Goal: Task Accomplishment & Management: Manage account settings

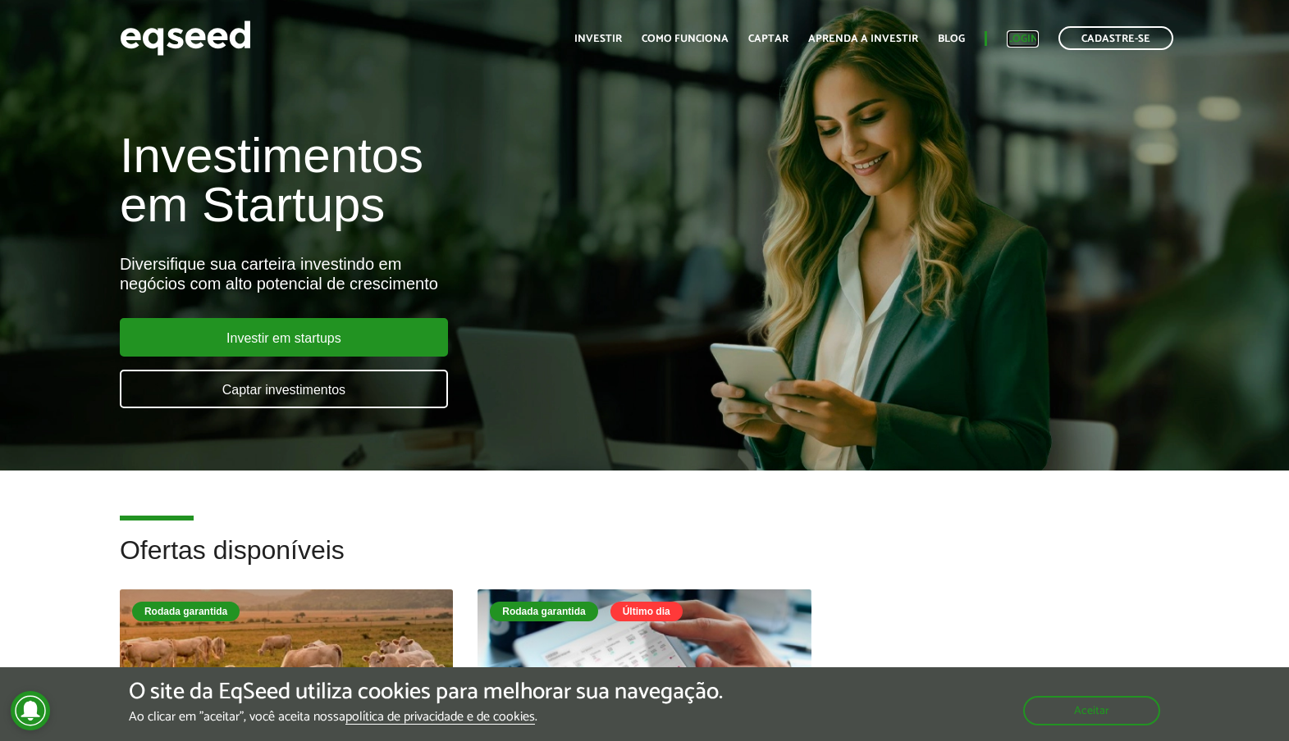
click at [1029, 35] on link "Login" at bounding box center [1022, 39] width 32 height 11
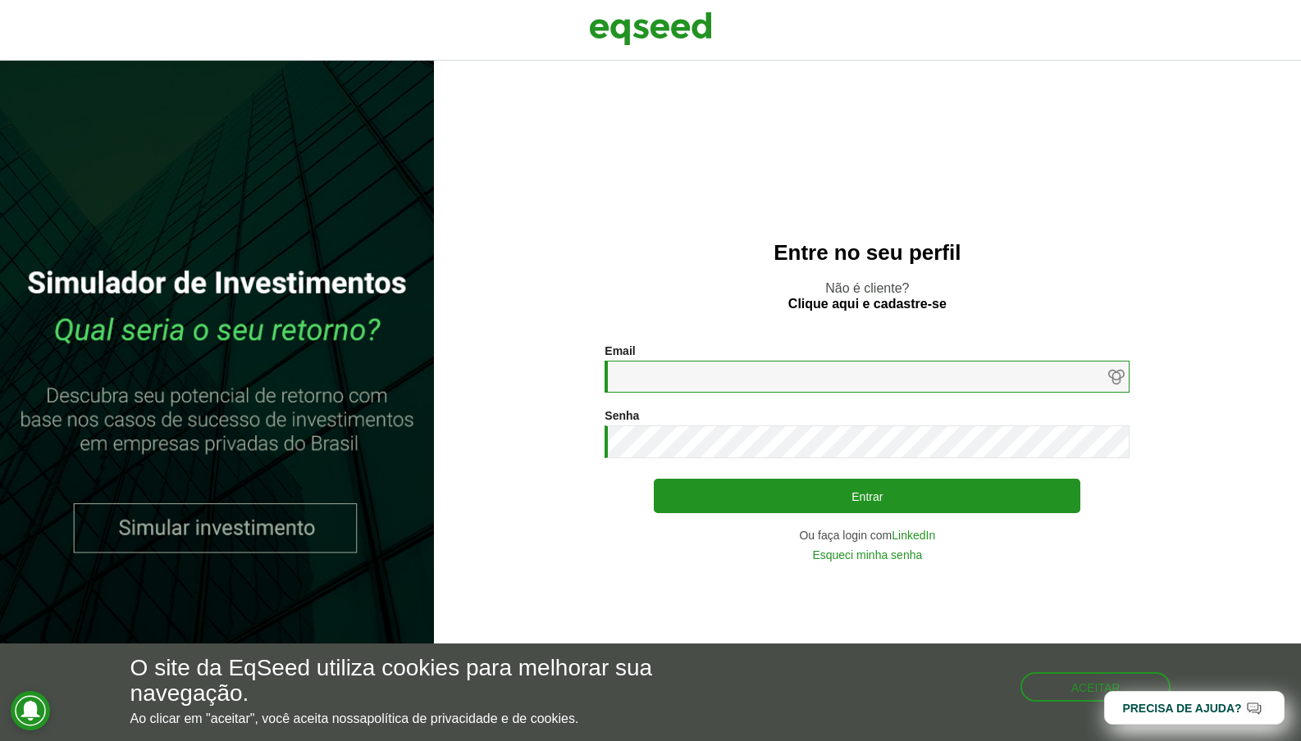
click at [728, 377] on input "Email *" at bounding box center [866, 377] width 525 height 32
click at [604, 393] on nordpass-icon at bounding box center [604, 393] width 0 height 0
click at [1052, 290] on p "Não é cliente? Clique aqui e cadastre-se" at bounding box center [867, 296] width 801 height 31
click at [924, 534] on link "LinkedIn" at bounding box center [913, 535] width 43 height 11
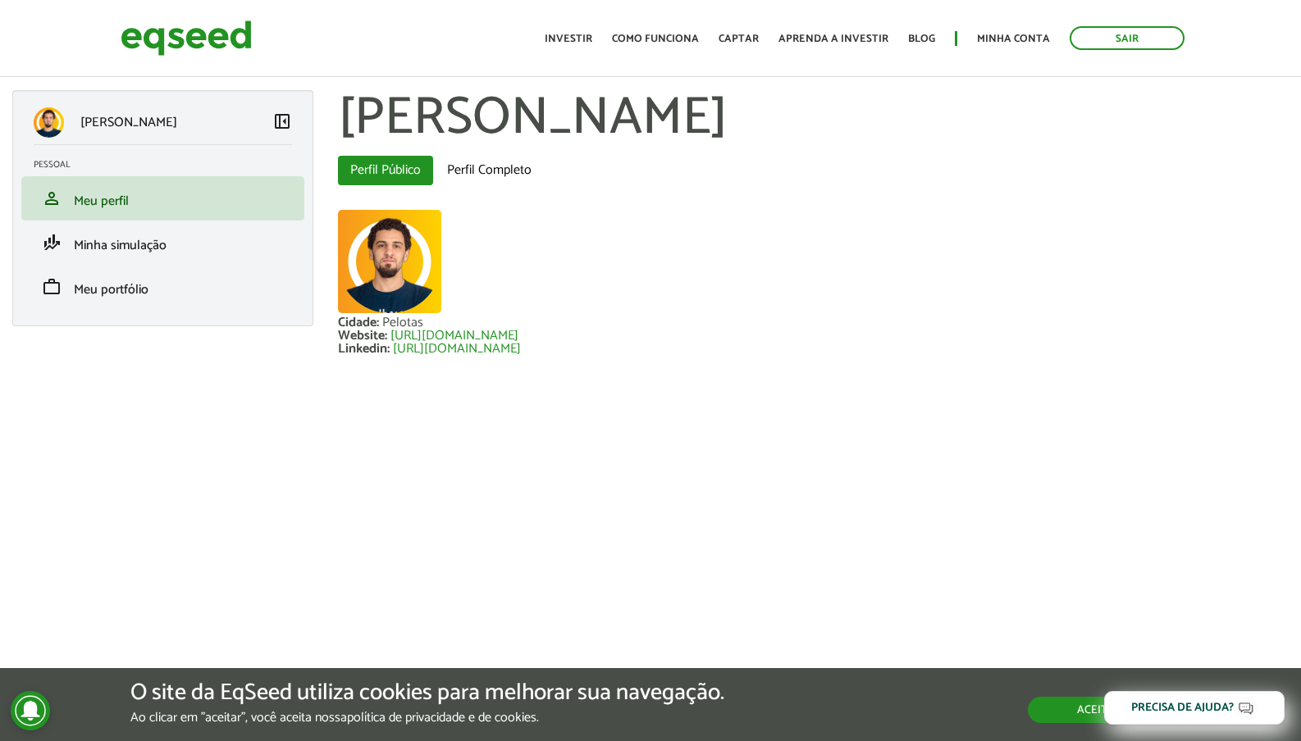
click at [1054, 702] on button "Aceitar" at bounding box center [1099, 710] width 143 height 26
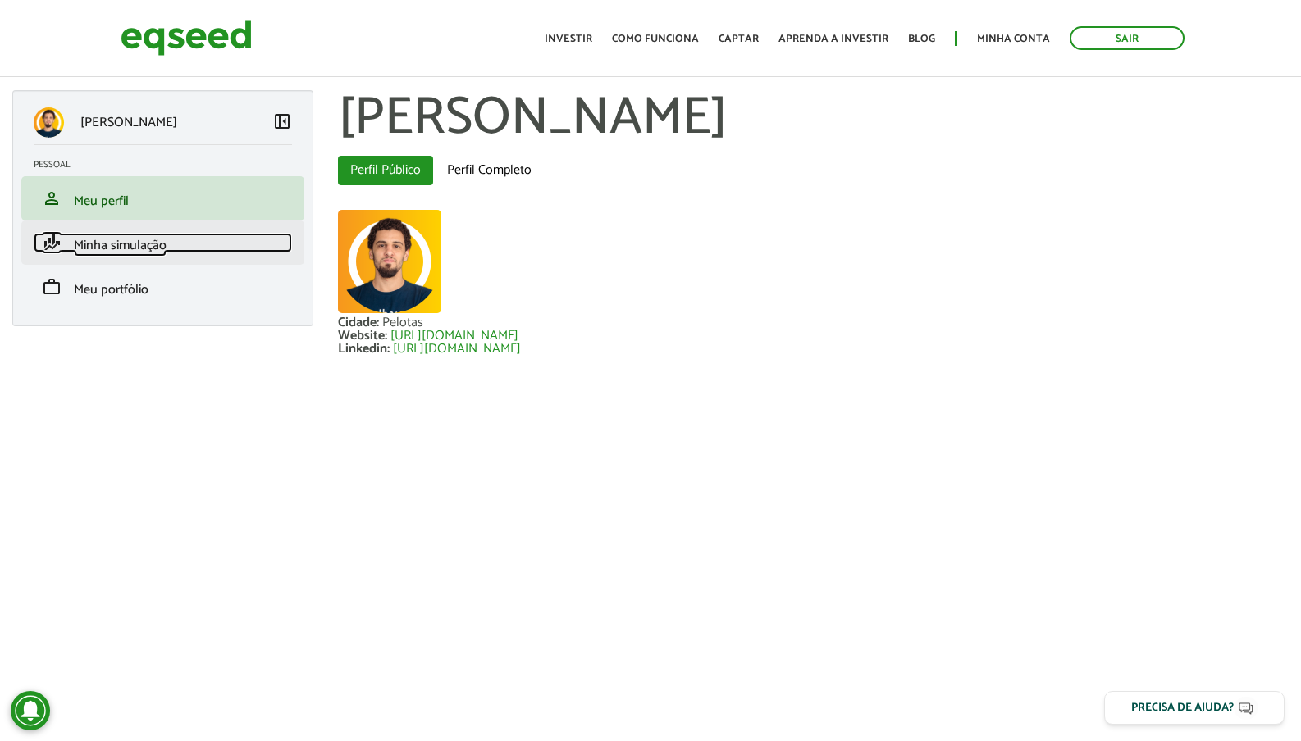
click at [172, 250] on link "finance_mode Minha simulação" at bounding box center [163, 243] width 258 height 20
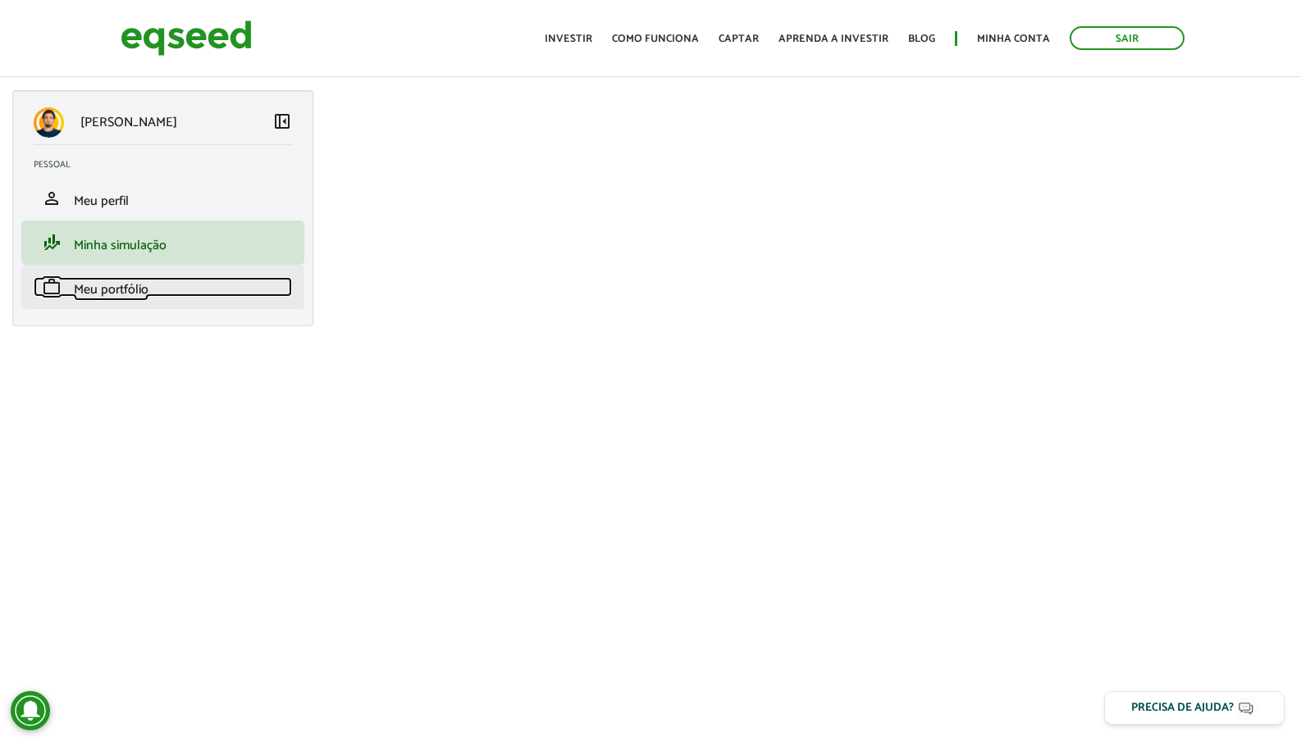
click at [125, 296] on span "Meu portfólio" at bounding box center [111, 290] width 75 height 22
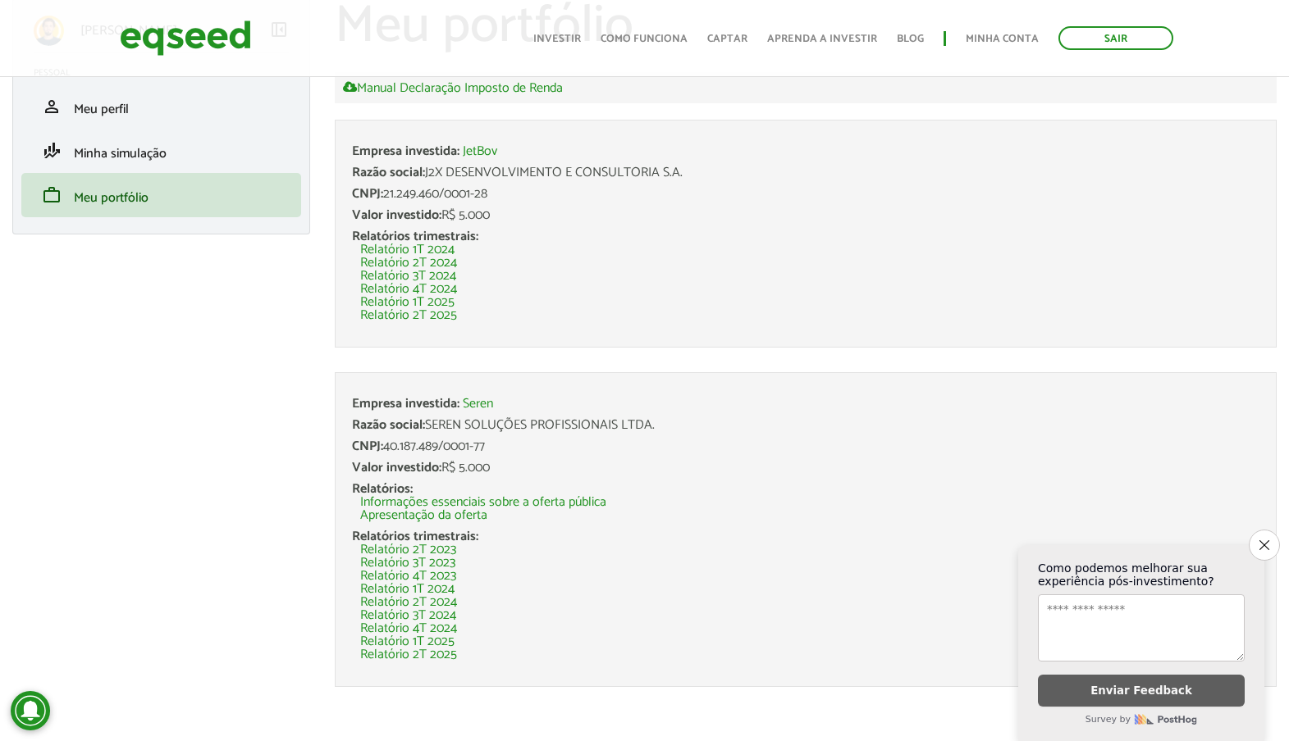
scroll to position [95, 0]
click at [1266, 540] on icon "Close survey" at bounding box center [1263, 545] width 11 height 11
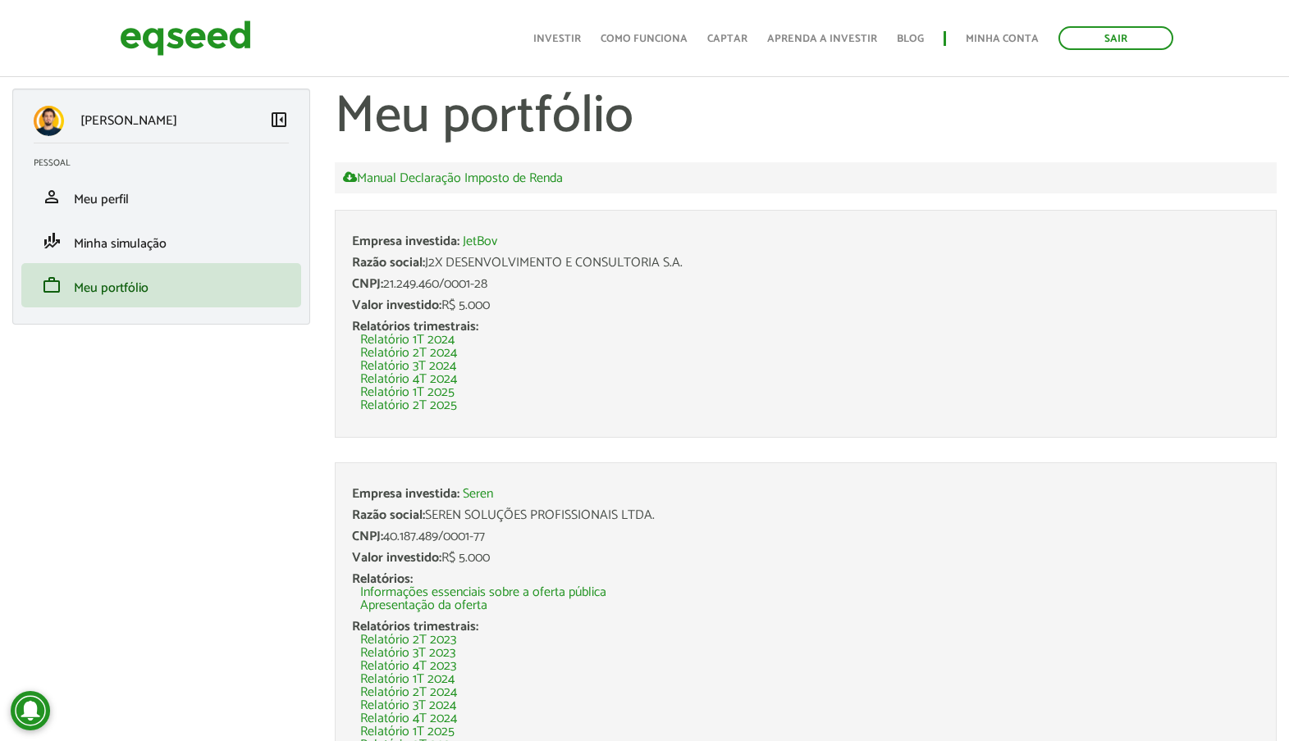
scroll to position [0, 0]
drag, startPoint x: 500, startPoint y: 244, endPoint x: 463, endPoint y: 245, distance: 36.1
click at [463, 245] on div "Empresa investida: JetBov" at bounding box center [805, 243] width 907 height 13
copy link "JetBov"
click at [646, 356] on li "Relatório 2T 2024" at bounding box center [809, 355] width 899 height 13
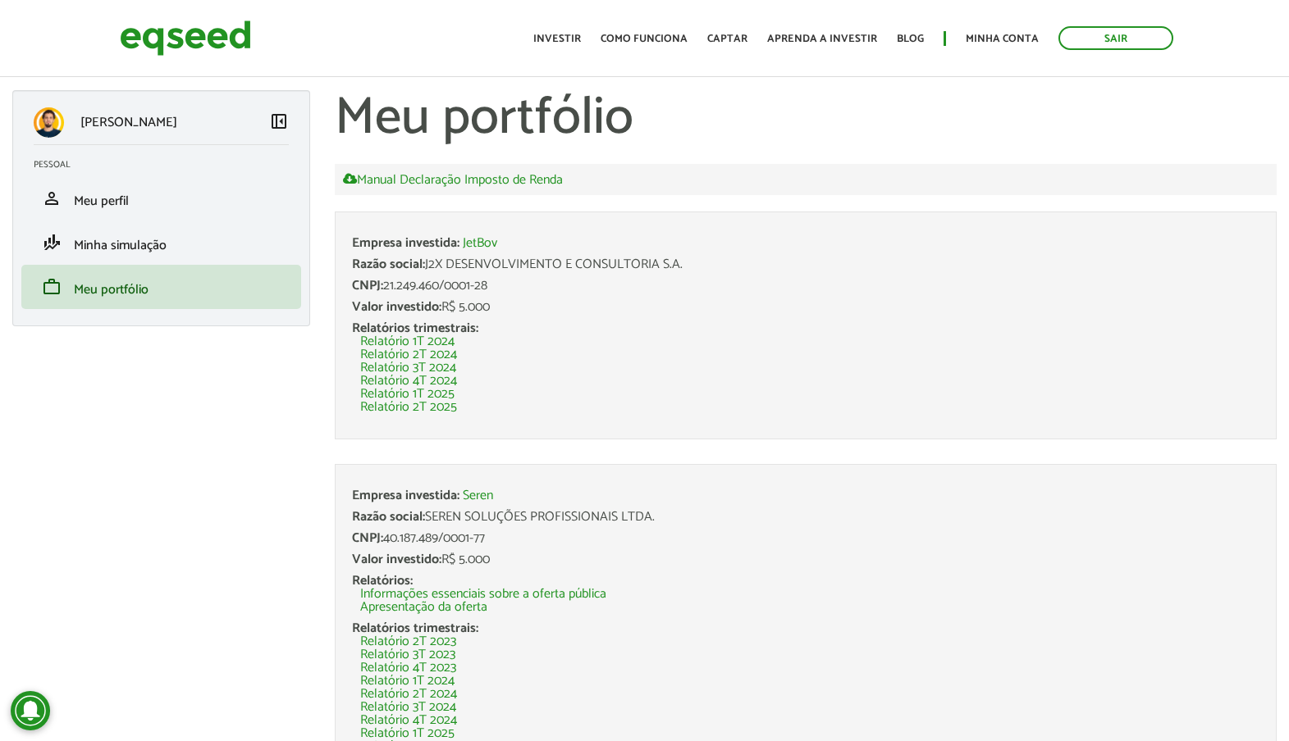
click at [853, 281] on div "CNPJ: 21.249.460/0001-28" at bounding box center [805, 286] width 907 height 13
click at [578, 39] on link "Investir" at bounding box center [557, 39] width 48 height 11
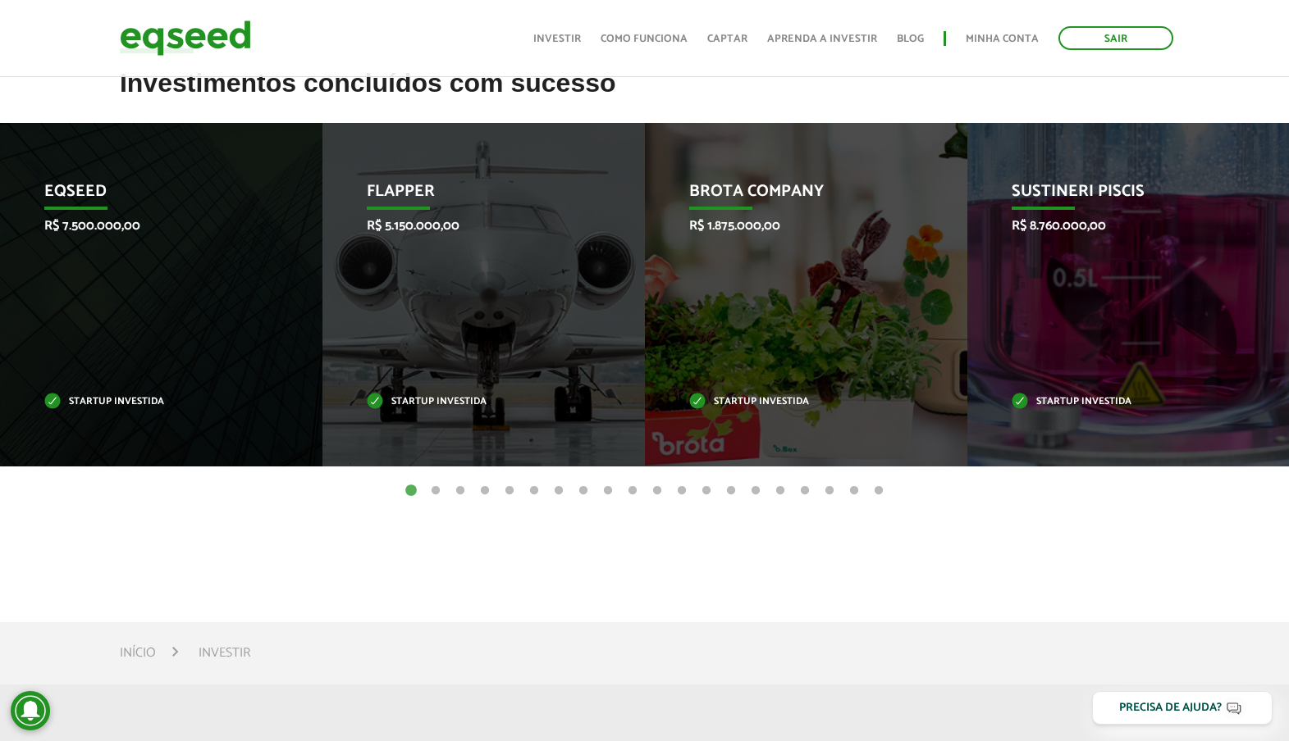
scroll to position [656, 0]
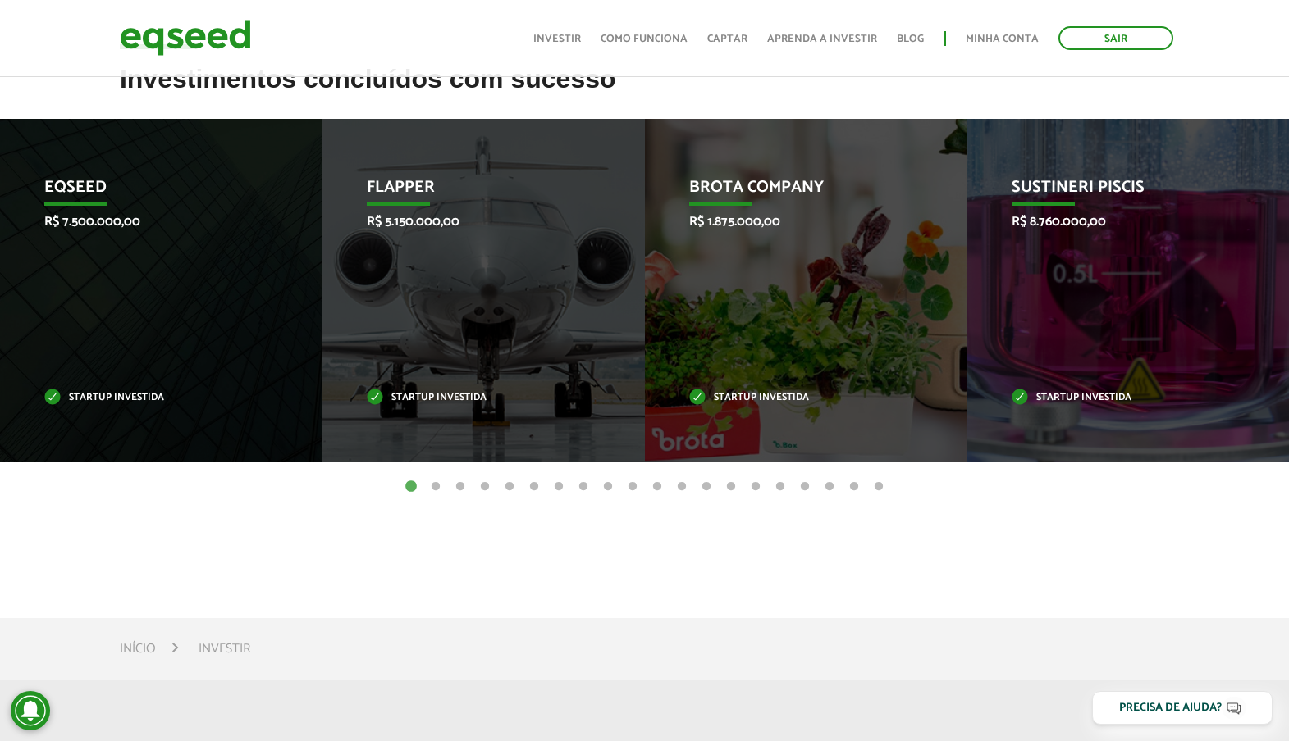
click at [434, 482] on button "2" at bounding box center [435, 487] width 16 height 16
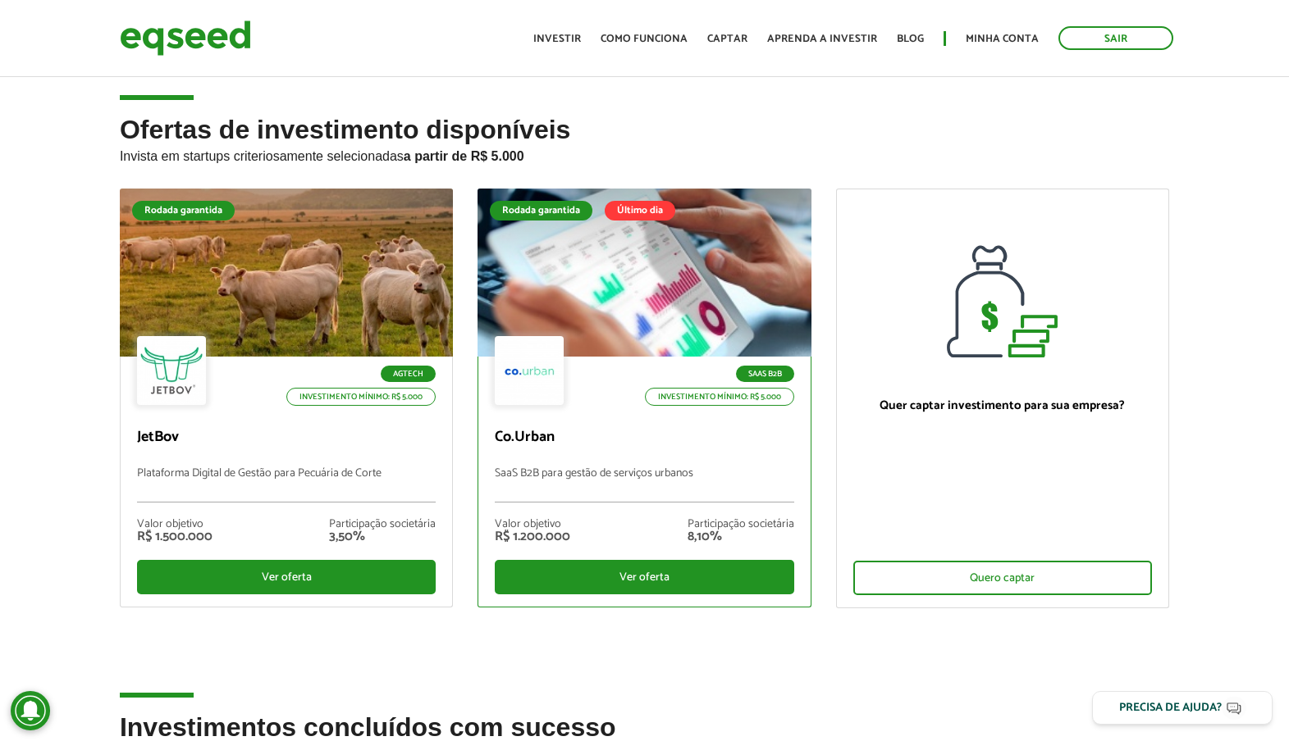
scroll to position [0, 0]
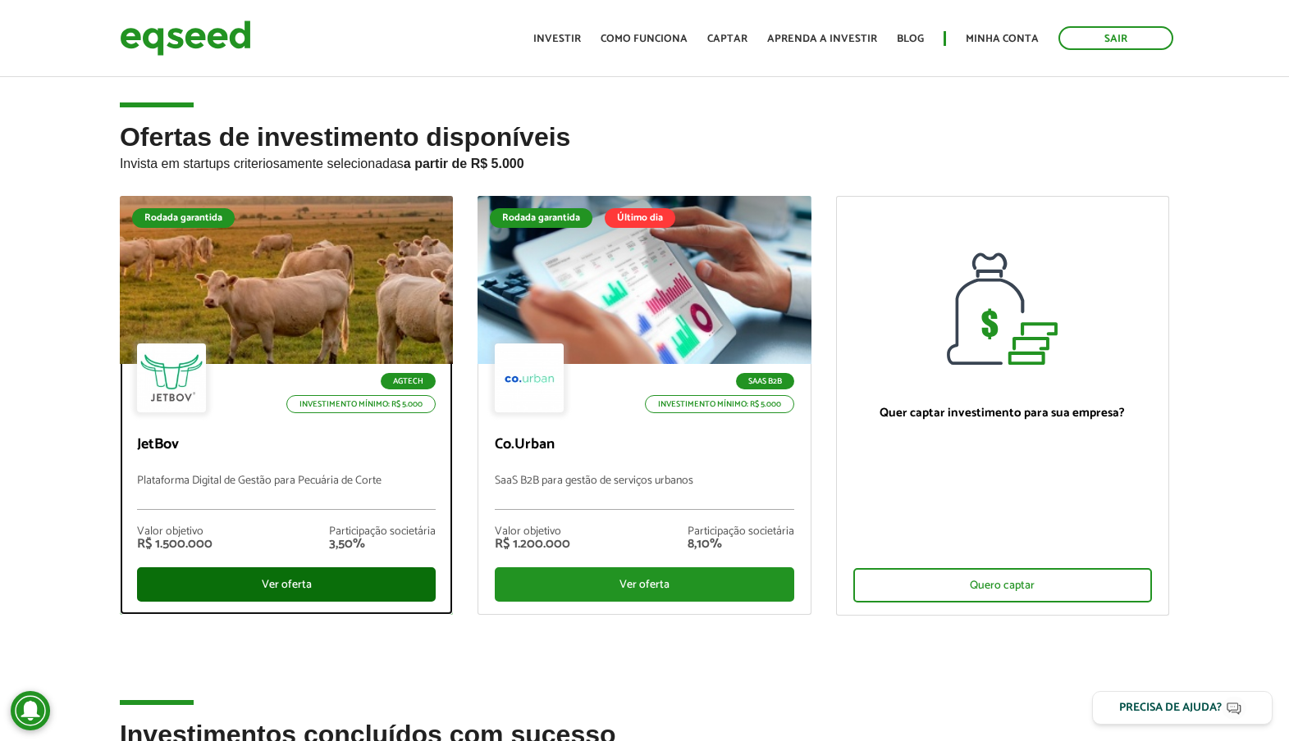
click at [276, 582] on div "Ver oferta" at bounding box center [286, 585] width 299 height 34
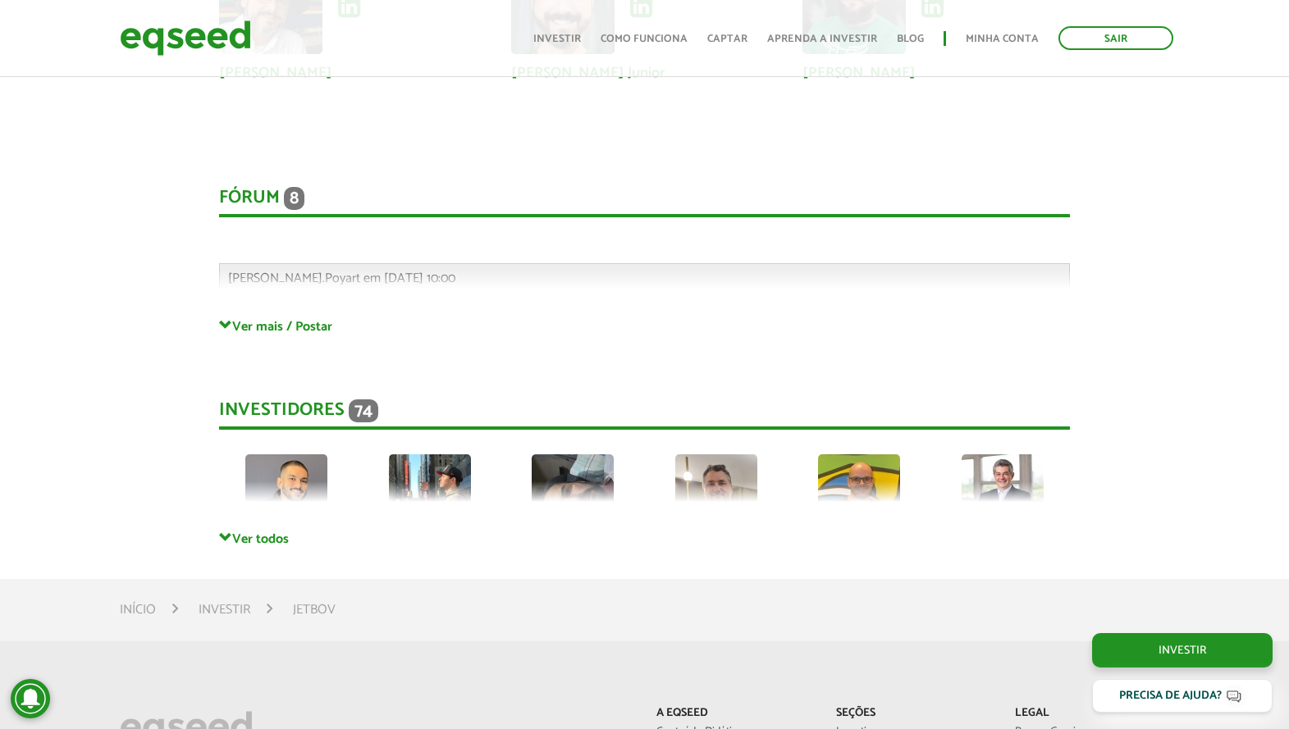
scroll to position [4209, 0]
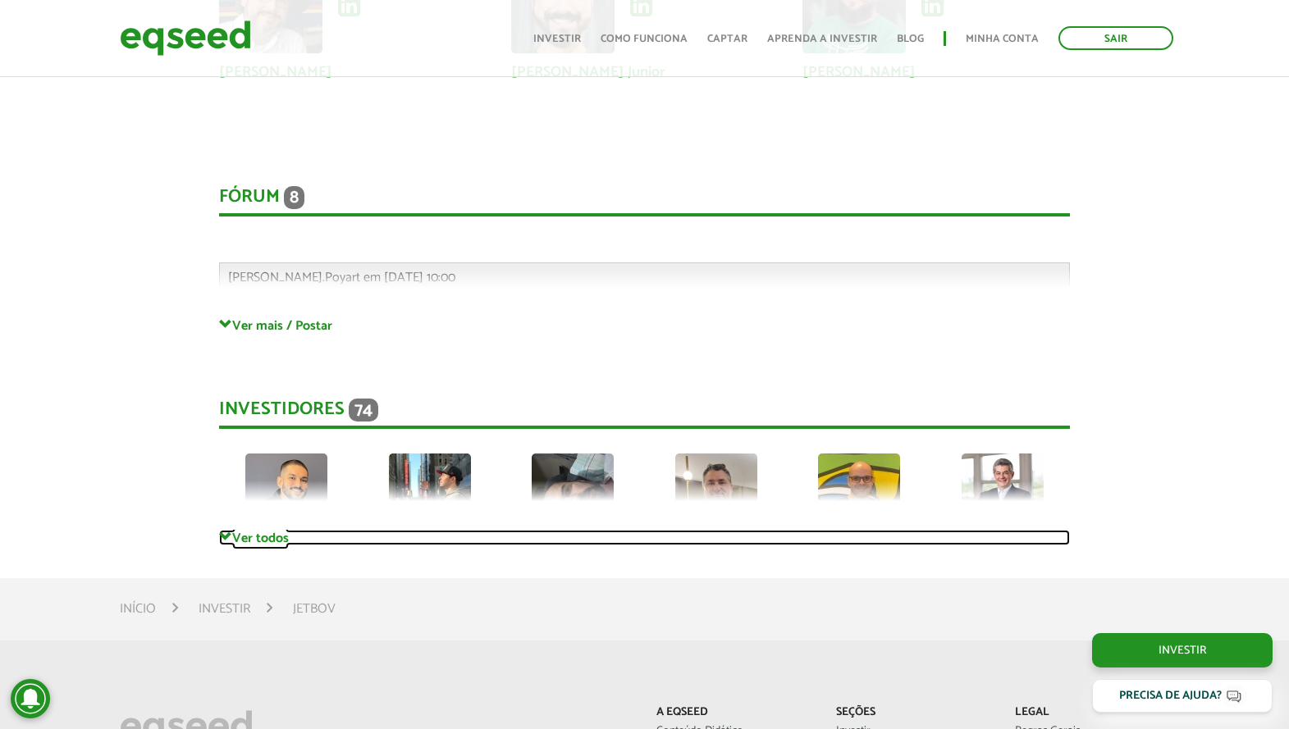
click at [244, 535] on link "Ver todos" at bounding box center [644, 538] width 851 height 16
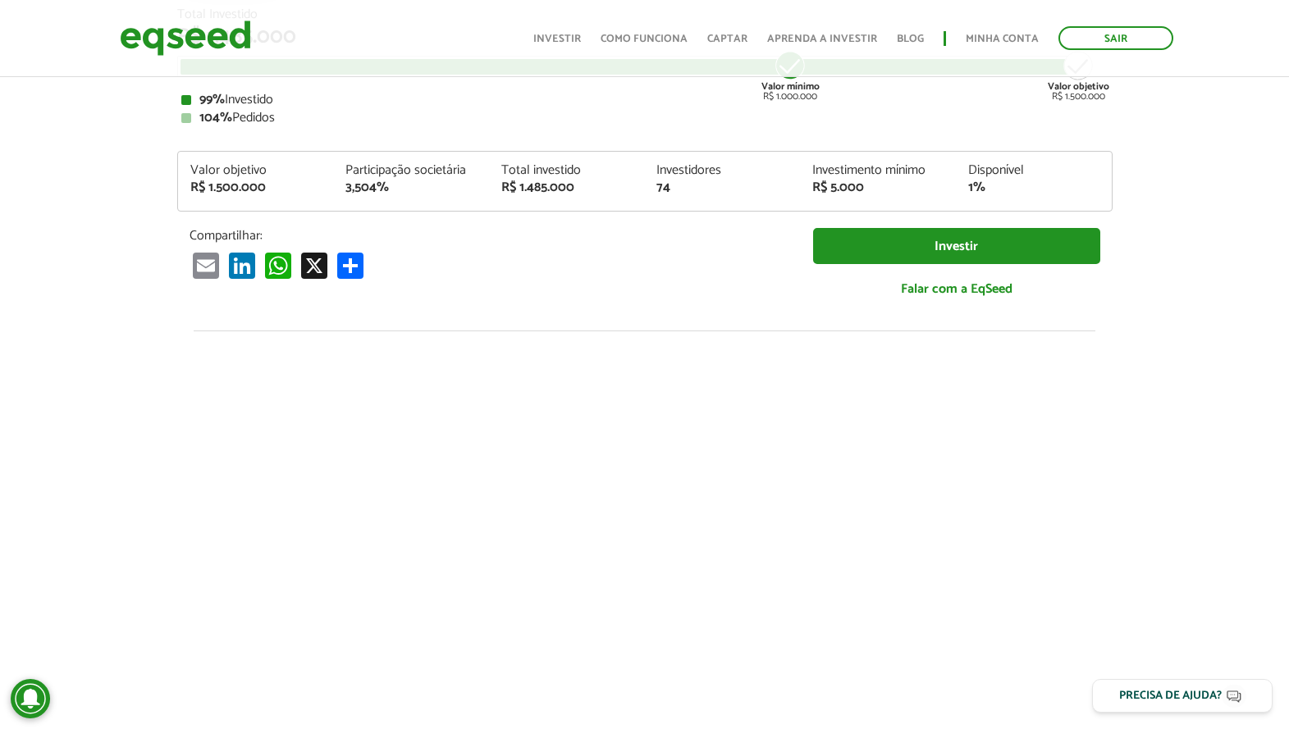
scroll to position [0, 0]
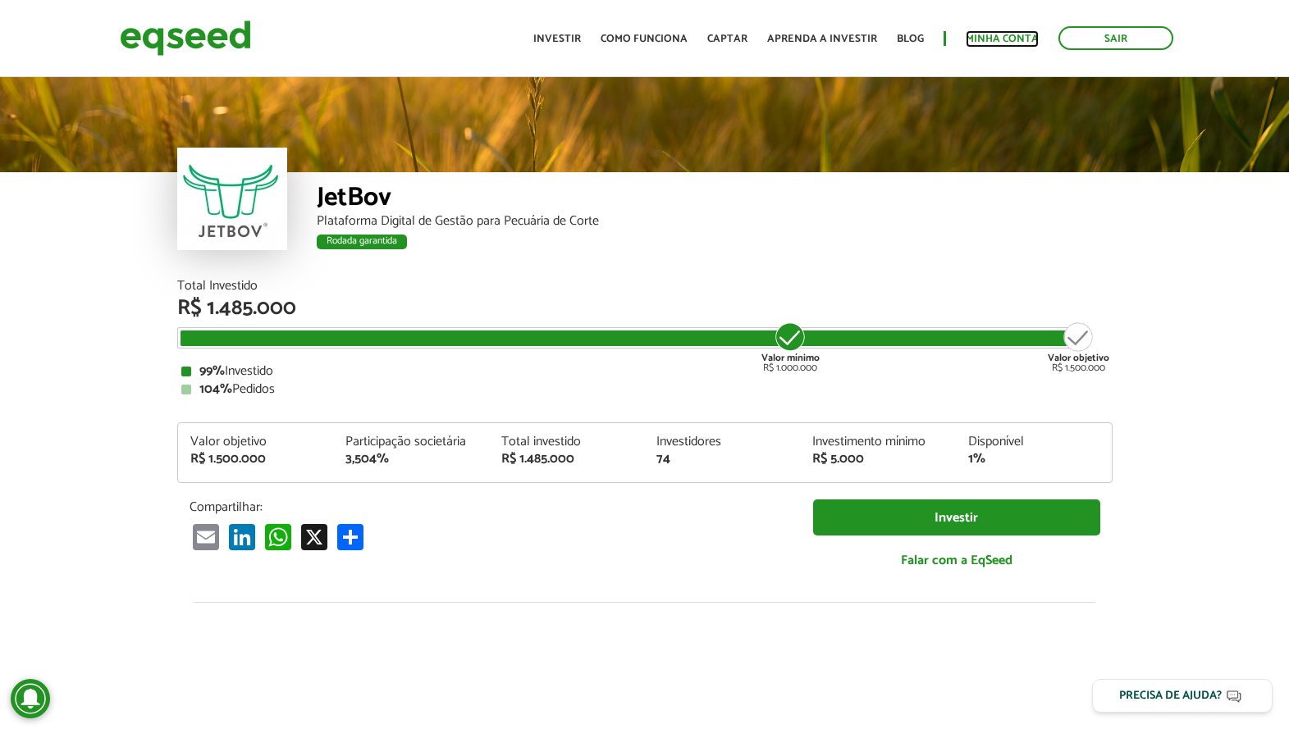
click at [1017, 34] on link "Minha conta" at bounding box center [1001, 39] width 73 height 11
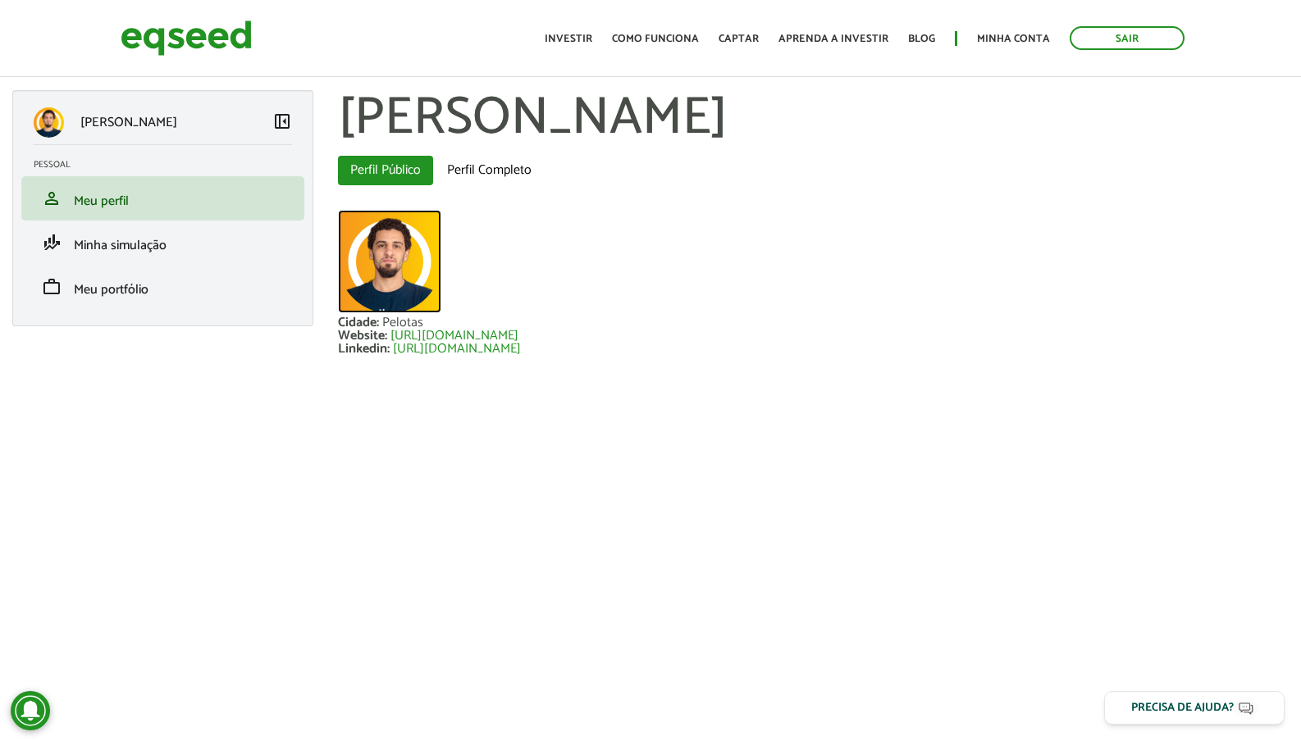
click at [398, 253] on img at bounding box center [389, 261] width 103 height 103
click at [495, 168] on link "Perfil Completo" at bounding box center [489, 171] width 109 height 30
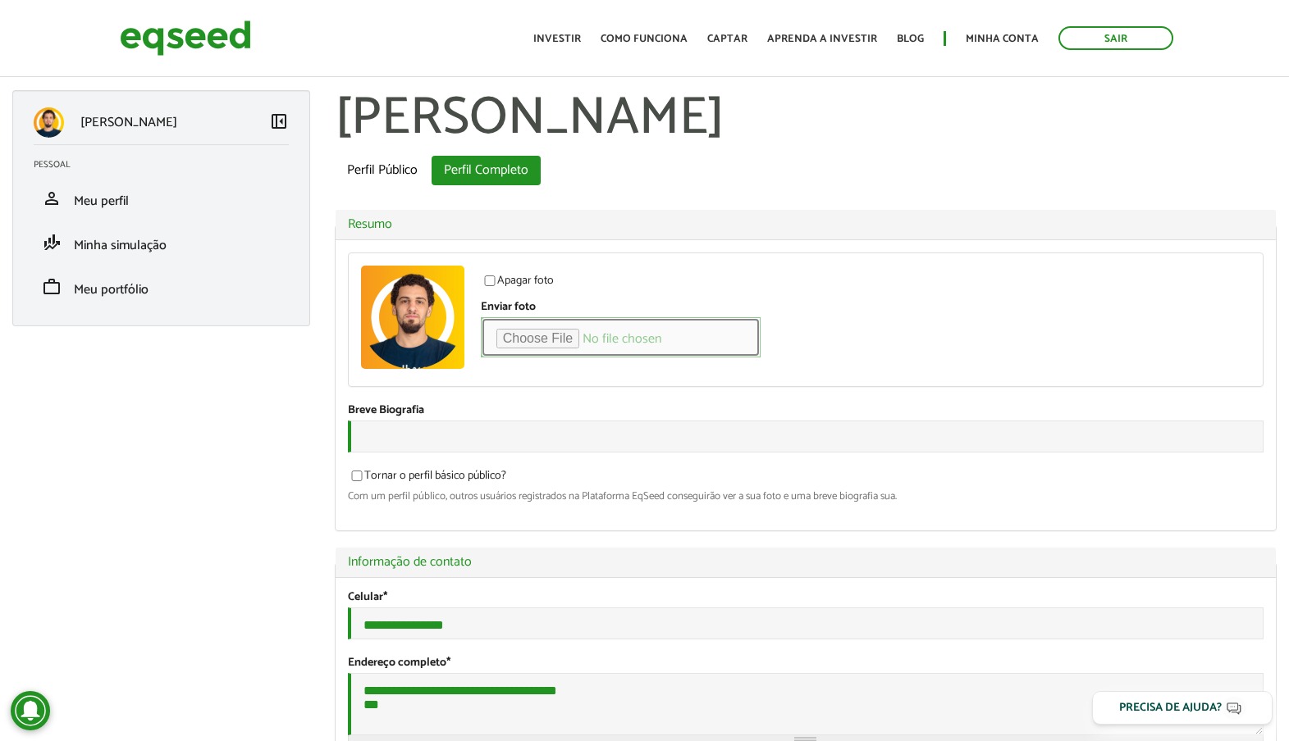
click at [548, 331] on input "Enviar foto" at bounding box center [621, 337] width 280 height 40
type input "**********"
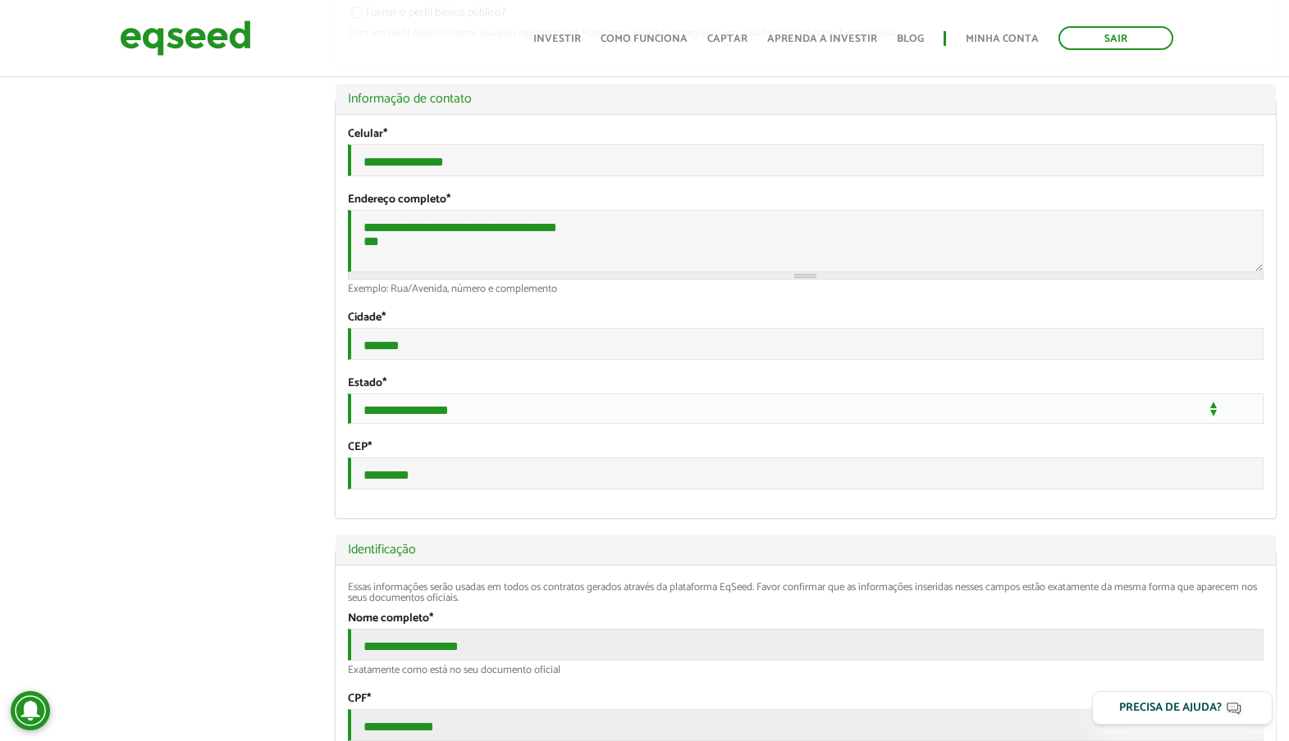
scroll to position [492, 0]
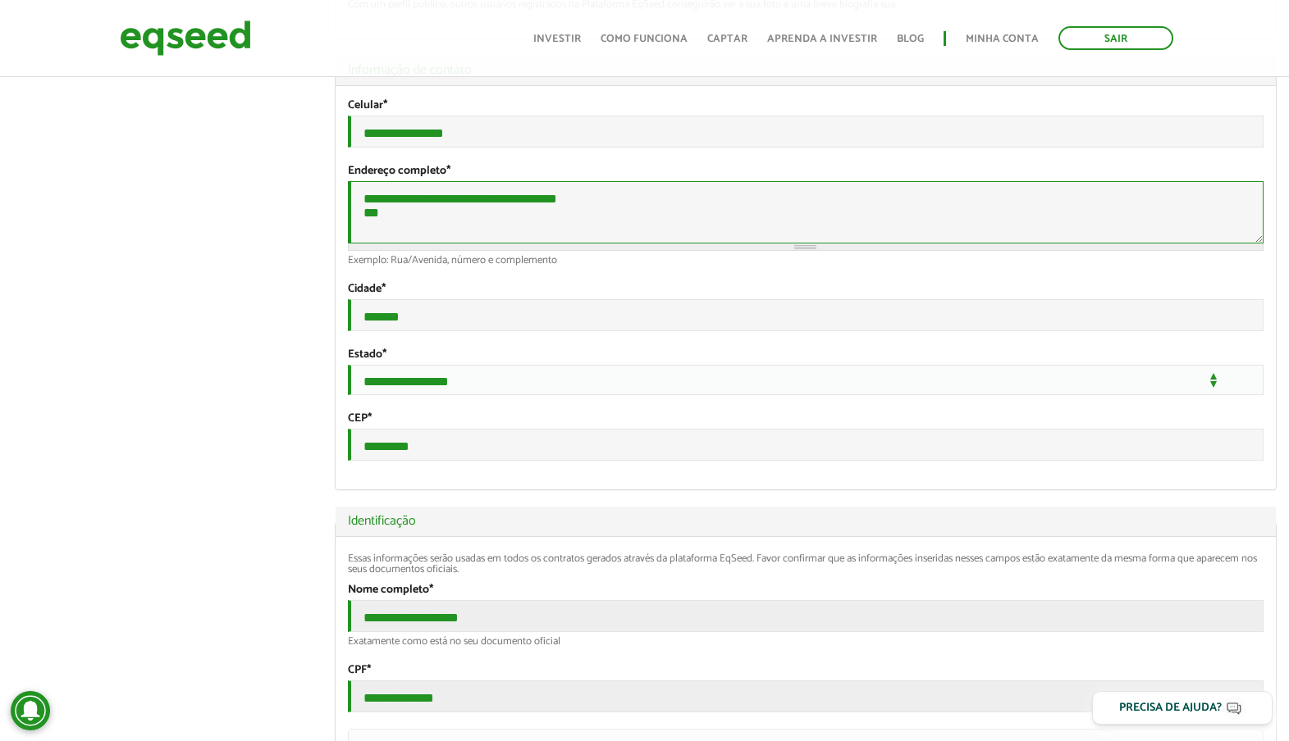
click at [546, 237] on textarea "**********" at bounding box center [805, 212] width 915 height 62
click at [595, 216] on textarea "**********" at bounding box center [805, 212] width 915 height 62
click at [360, 241] on textarea "**********" at bounding box center [805, 212] width 915 height 62
click at [619, 230] on textarea "**********" at bounding box center [805, 212] width 915 height 62
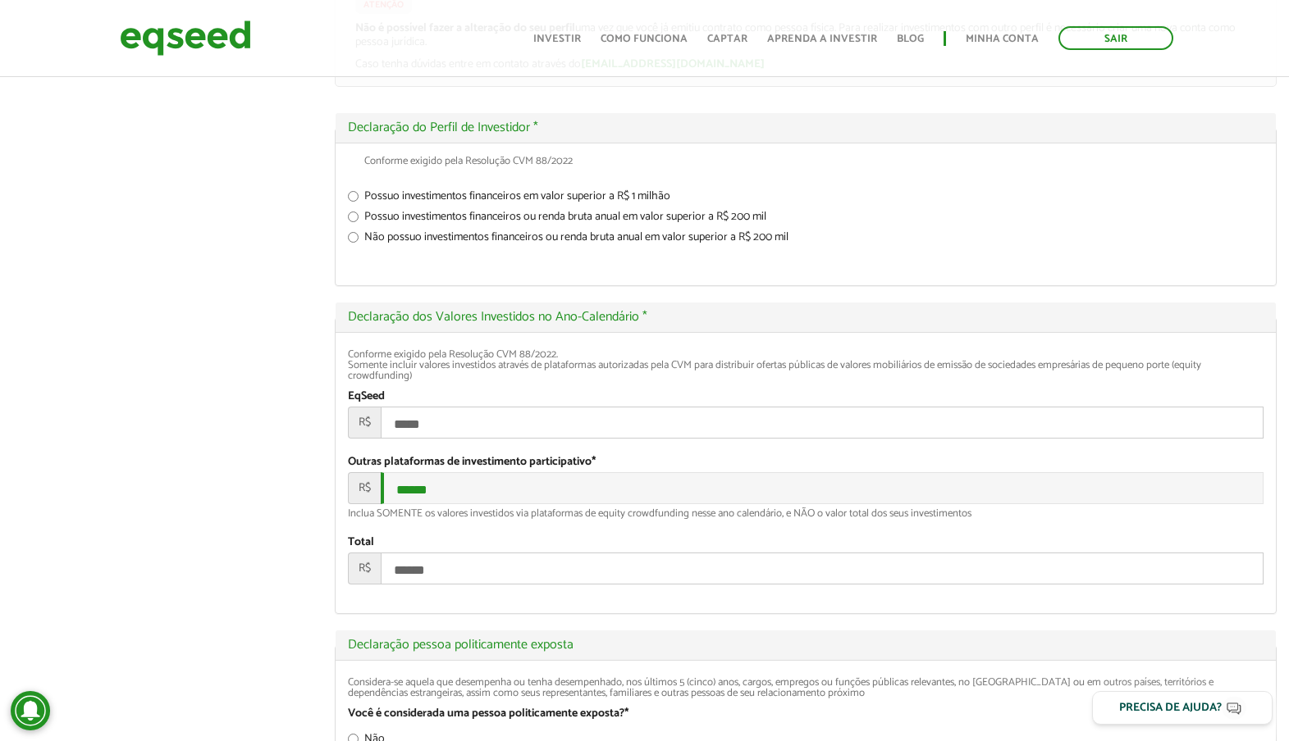
scroll to position [2051, 0]
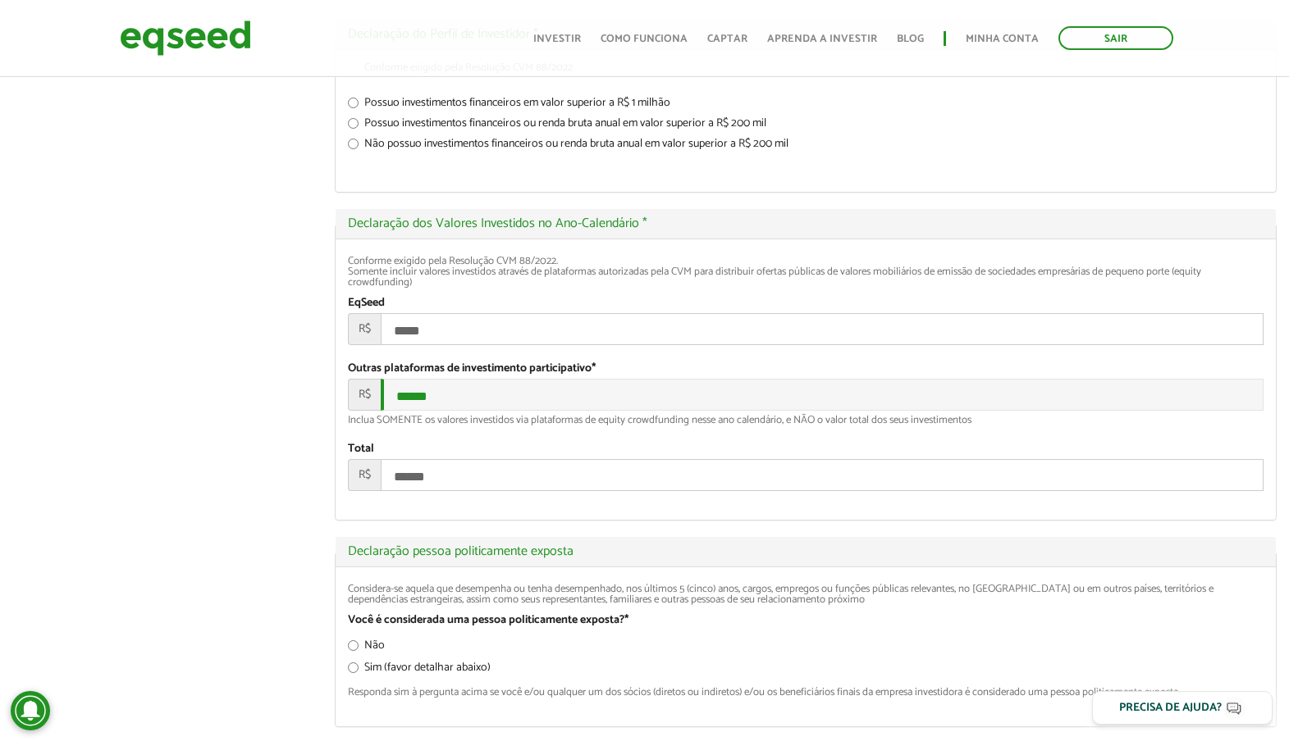
type textarea "**********"
click at [431, 411] on input "******" at bounding box center [822, 395] width 883 height 32
click at [401, 411] on input "******" at bounding box center [822, 395] width 883 height 32
click at [420, 426] on div "Inclua SOMENTE os valores investidos via plataformas de equity crowdfunding nes…" at bounding box center [805, 420] width 915 height 11
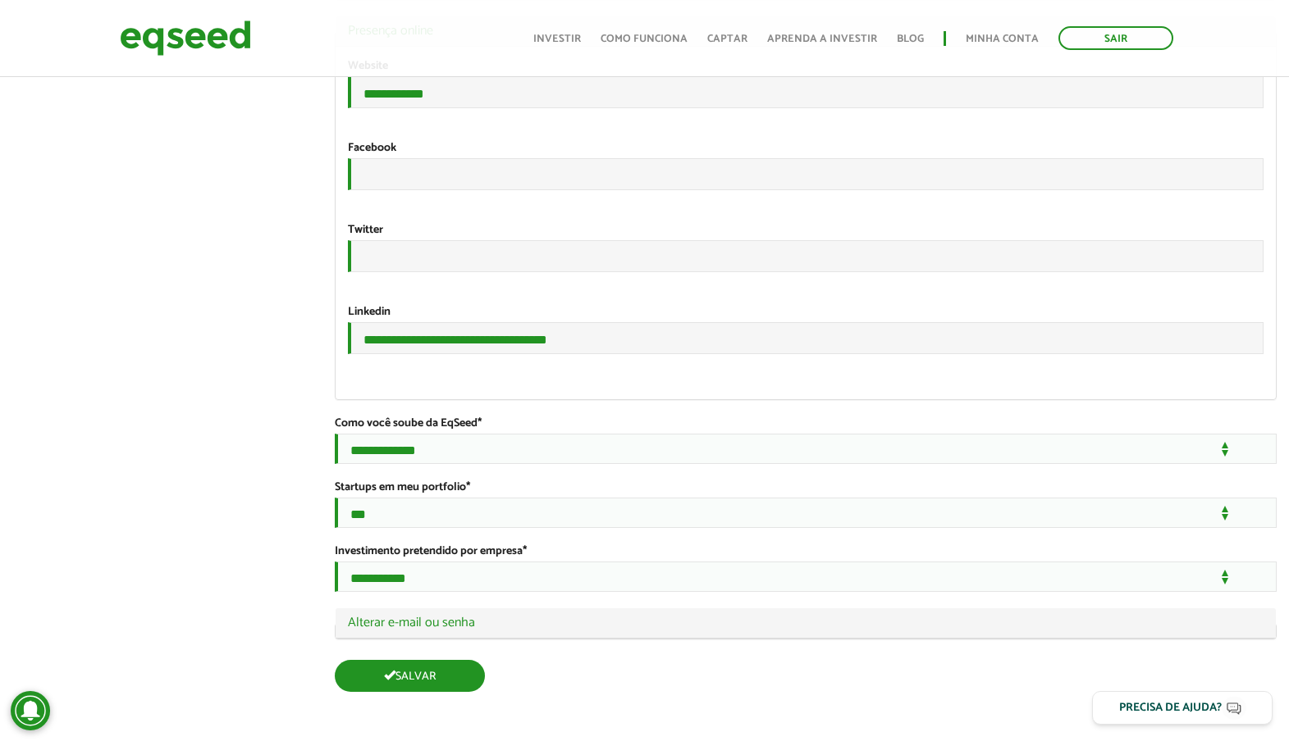
scroll to position [2972, 0]
click at [384, 673] on button "Salvar" at bounding box center [410, 676] width 150 height 32
type input "*****"
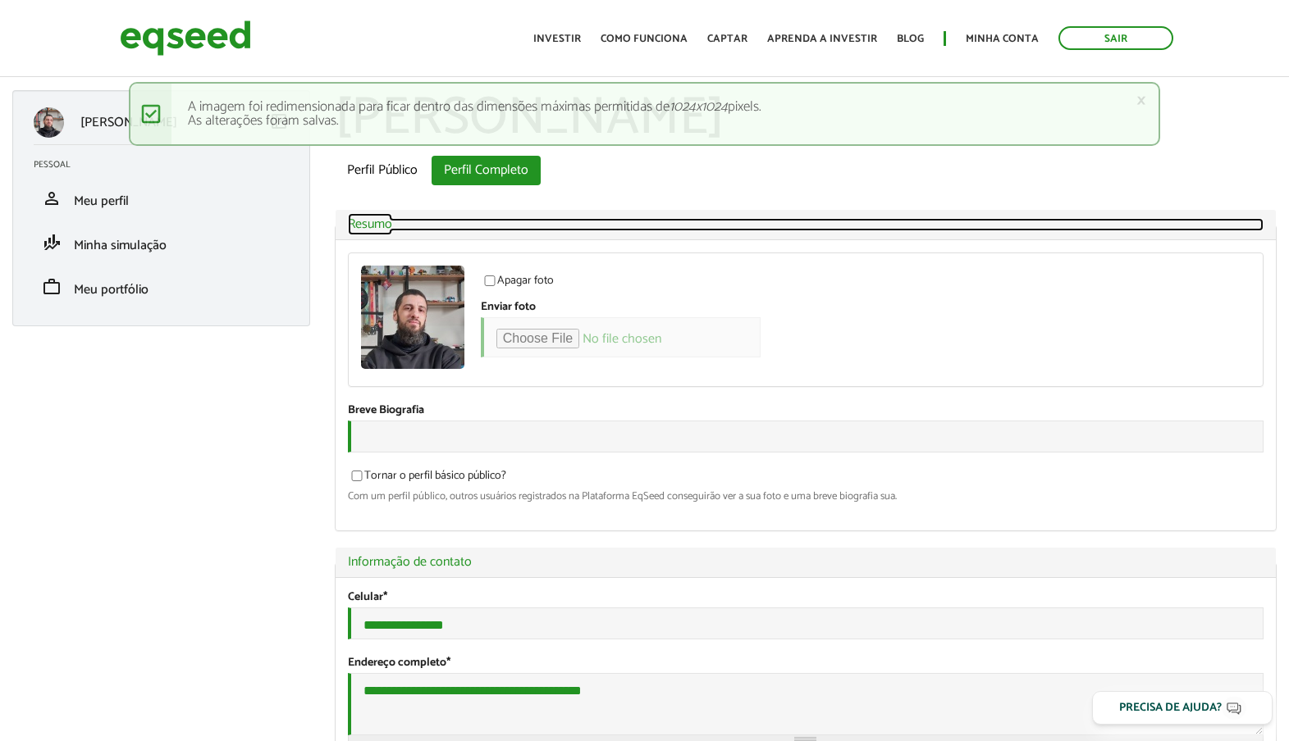
click at [1170, 222] on link "Ocultar Resumo" at bounding box center [805, 224] width 915 height 13
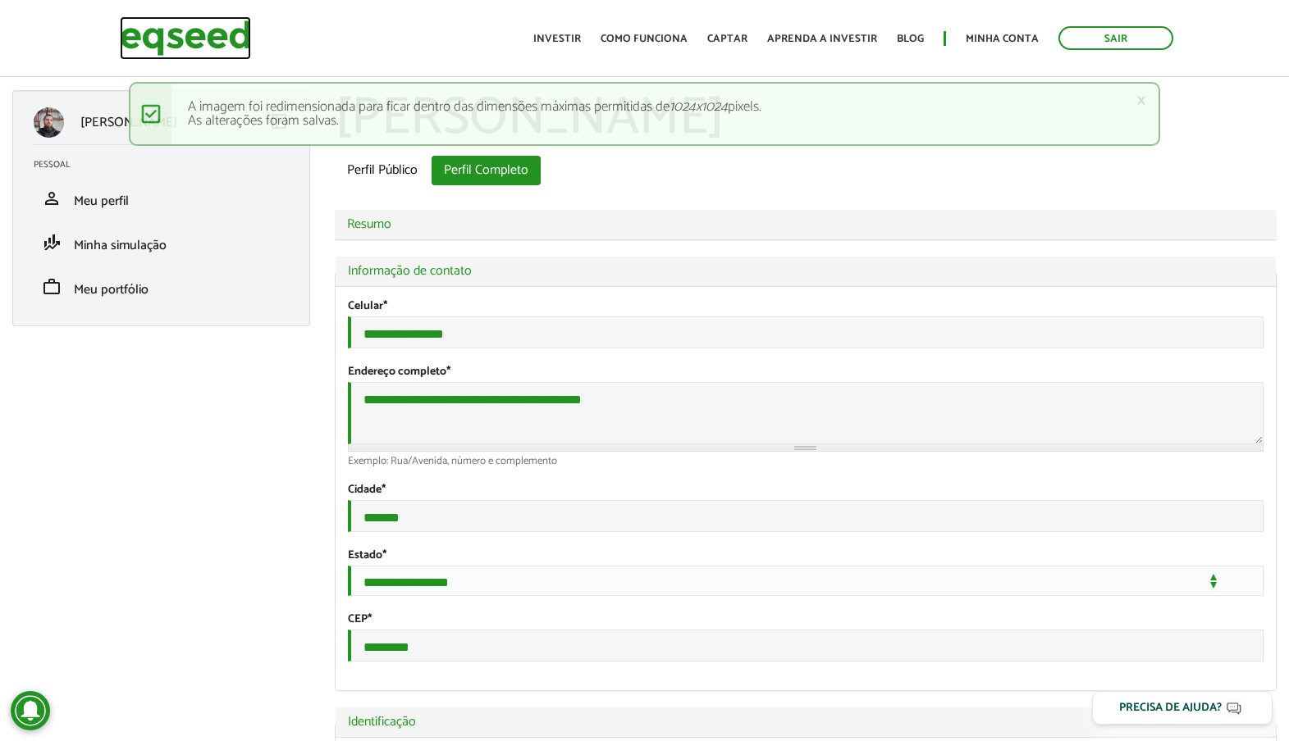
click at [165, 30] on img at bounding box center [185, 37] width 131 height 43
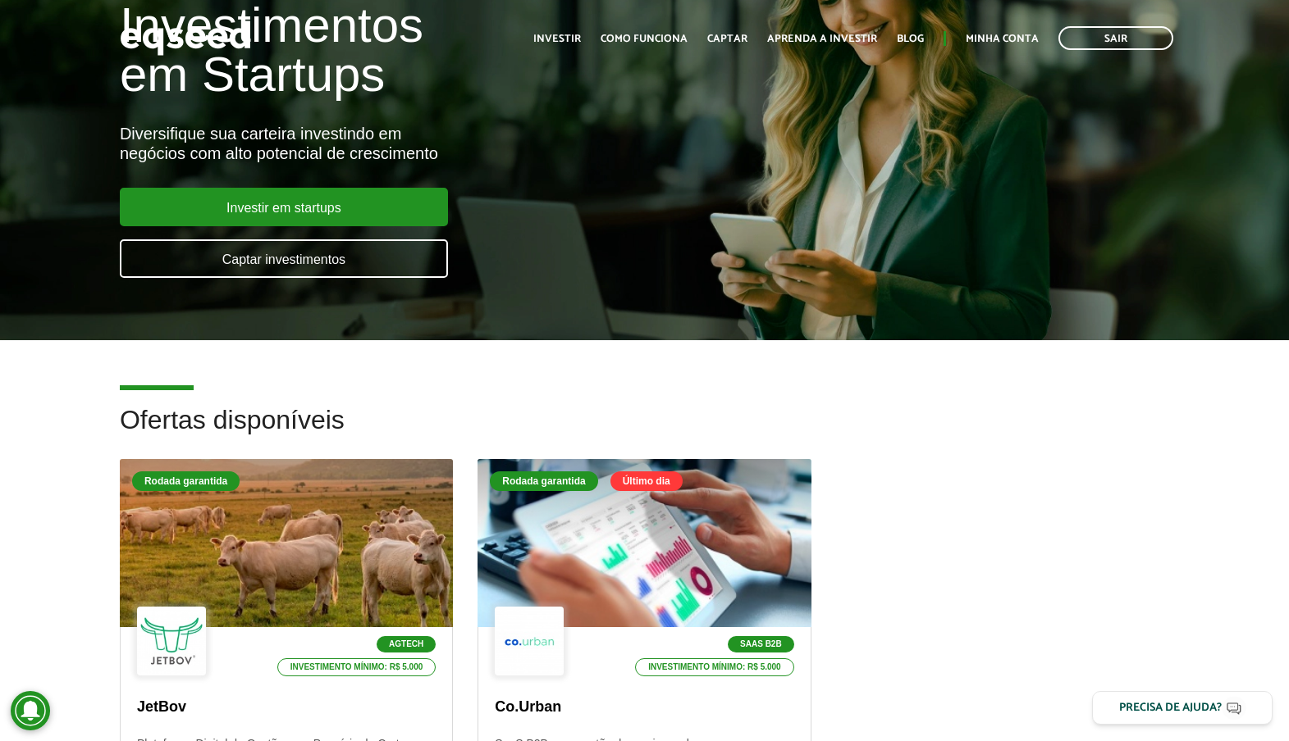
scroll to position [246, 0]
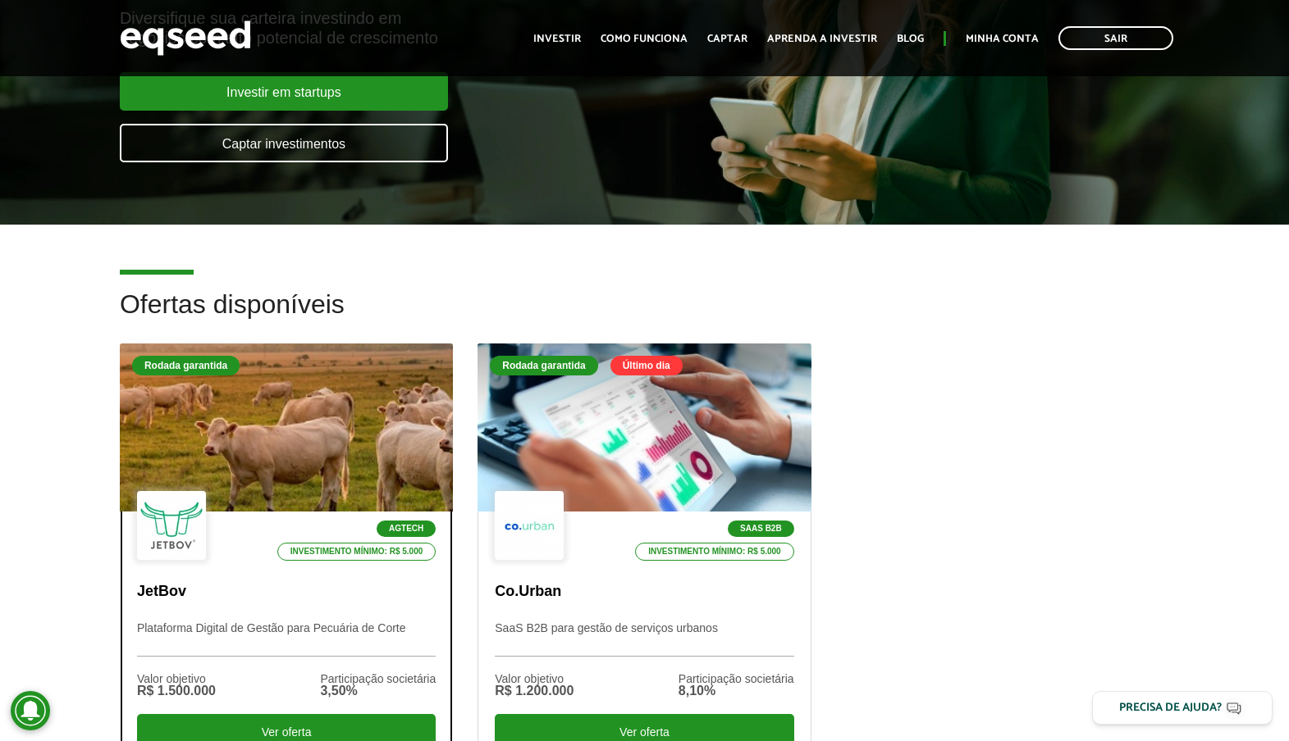
click at [253, 403] on div at bounding box center [286, 428] width 400 height 202
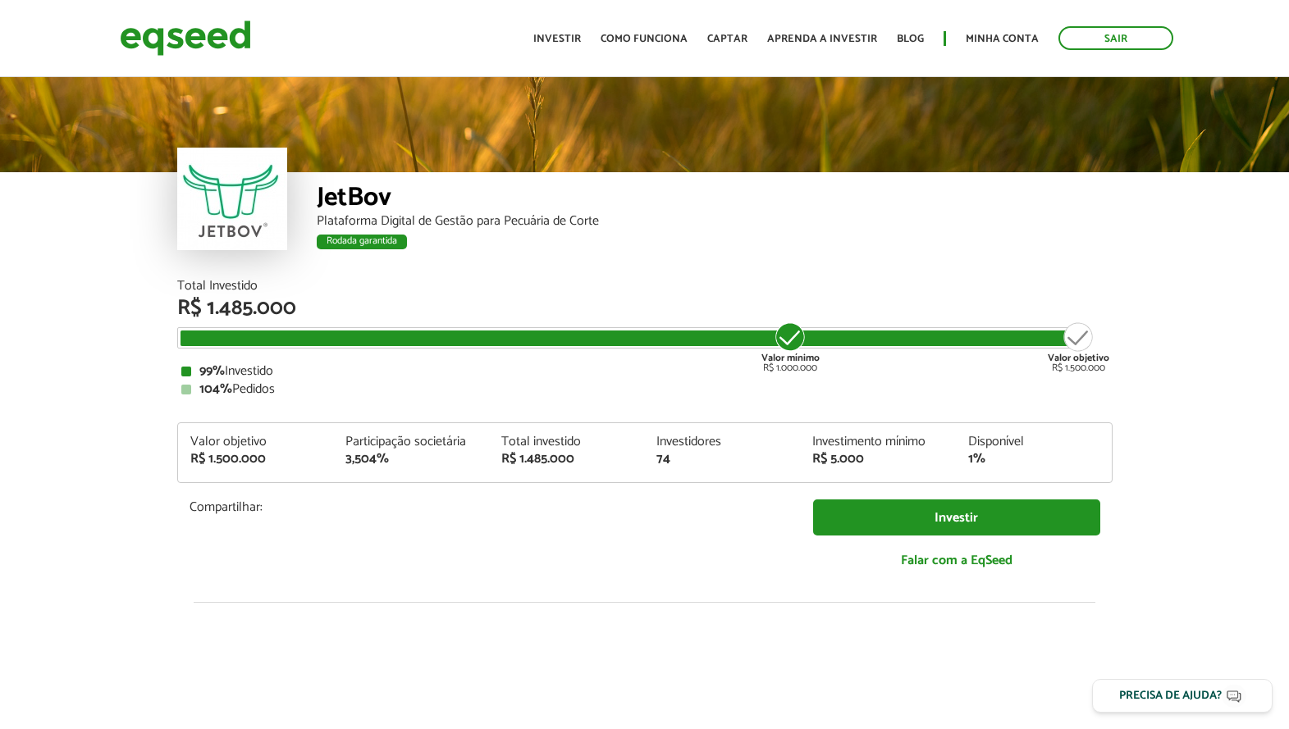
click at [370, 508] on div "Total Investido R$ 1.485.000 Valor mínimo R$ 1.000.000 Valor objetivo R$ 1.500.…" at bounding box center [644, 433] width 935 height 307
click at [449, 526] on div "Email LinkedIn WhatsApp X Share" at bounding box center [488, 536] width 599 height 27
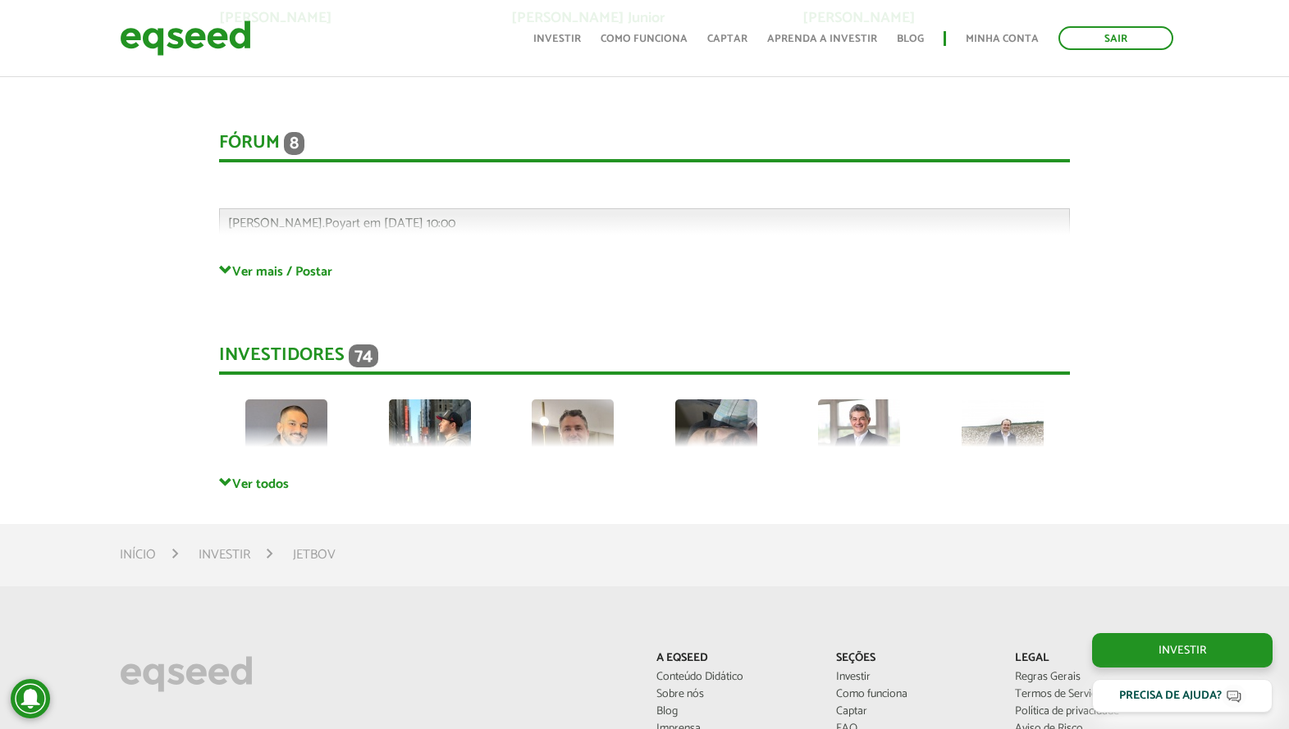
scroll to position [4373, 0]
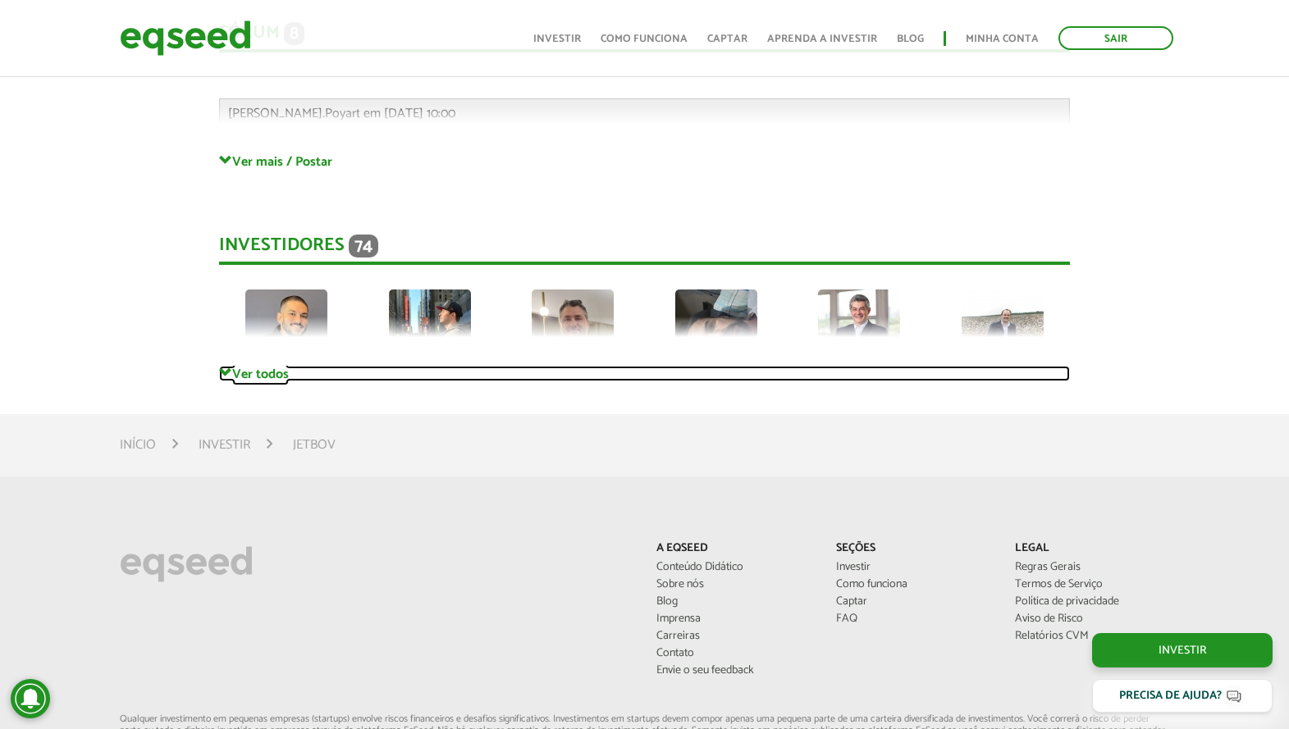
click at [268, 379] on link "Ver todos" at bounding box center [644, 374] width 851 height 16
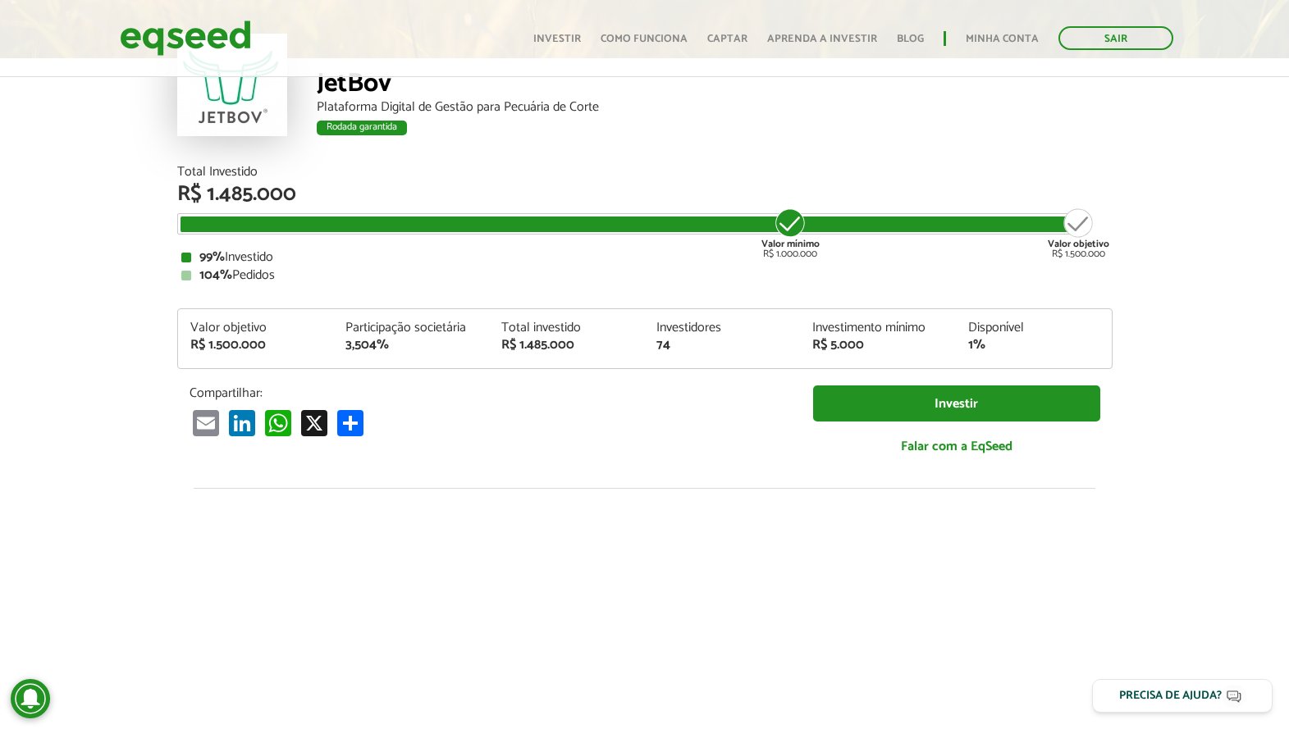
scroll to position [0, 0]
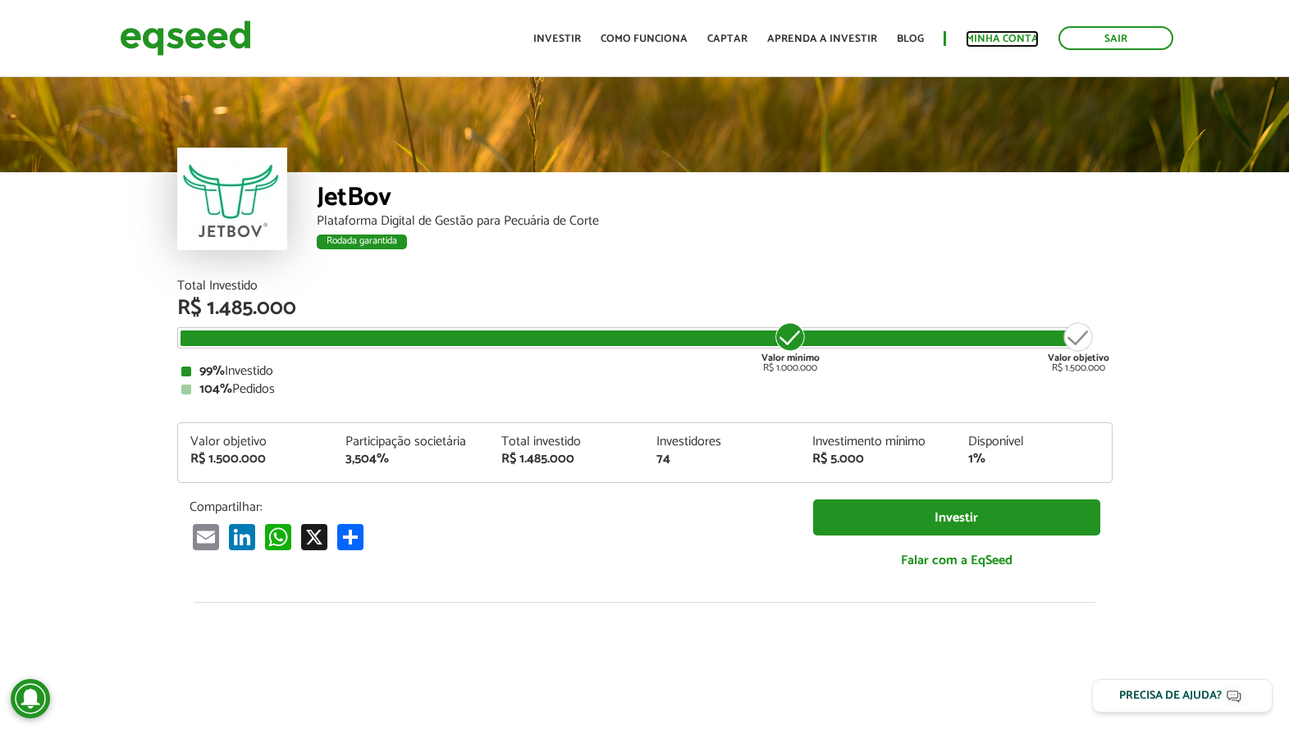
click at [997, 34] on link "Minha conta" at bounding box center [1001, 39] width 73 height 11
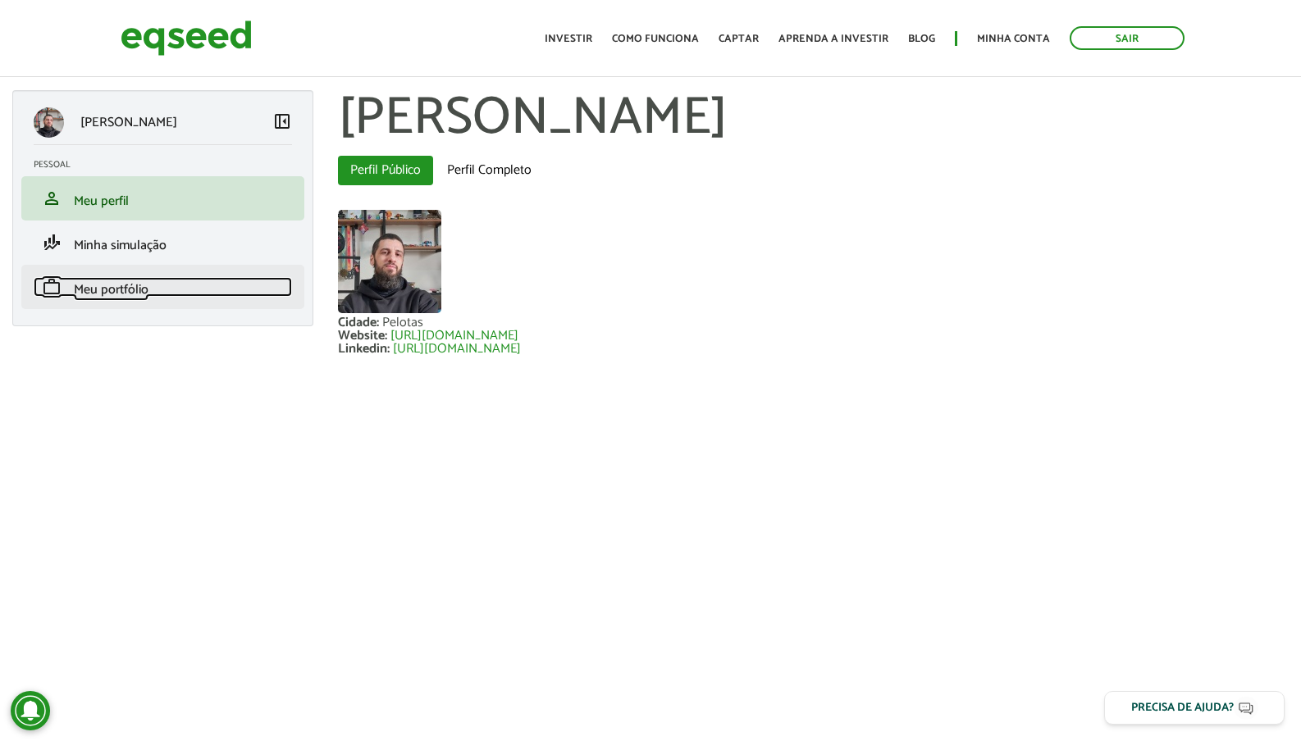
click at [188, 295] on link "work Meu portfólio" at bounding box center [163, 287] width 258 height 20
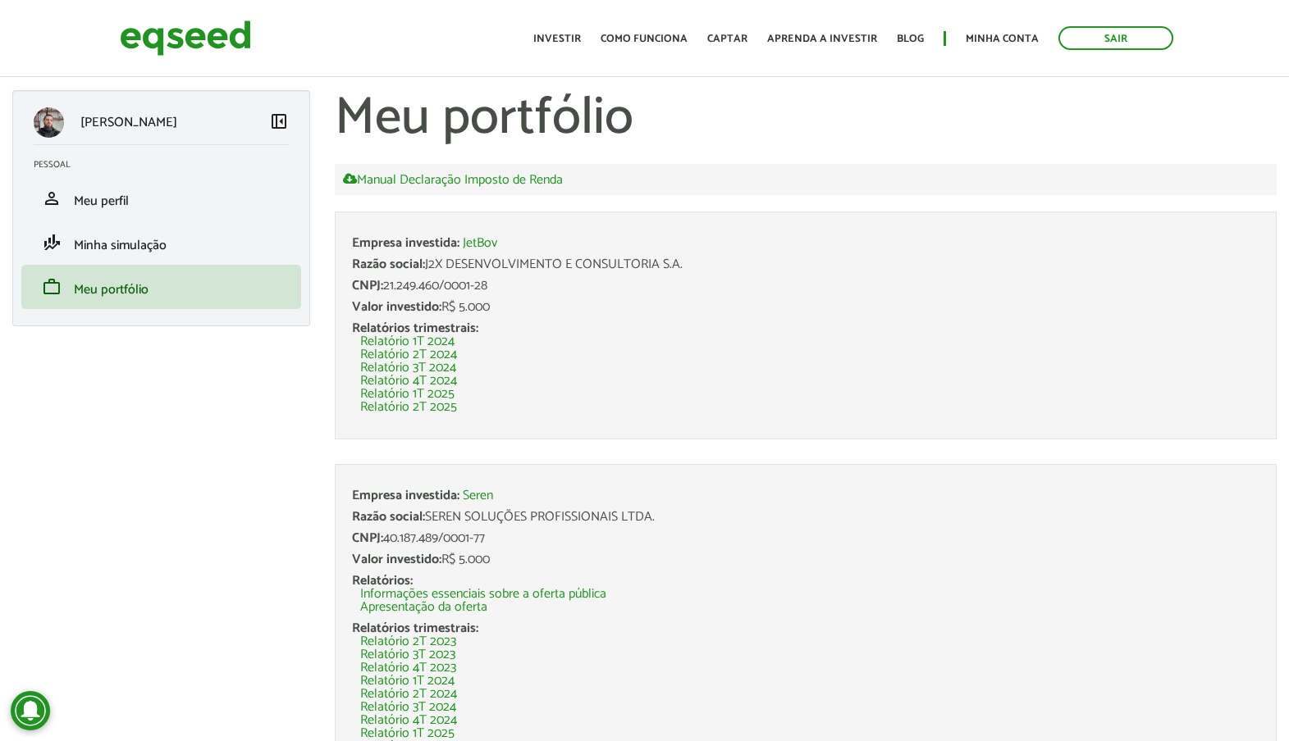
click at [1017, 483] on li "Empresa investida: Seren Razão social: SEREN SOLUÇÕES PROFISSIONAIS LTDA. CNPJ:…" at bounding box center [806, 621] width 942 height 315
click at [938, 463] on ul "Empresa investida: JetBov Razão social: J2X DESENVOLVIMENTO E CONSULTORIA S.A. …" at bounding box center [806, 496] width 942 height 568
click at [111, 186] on li "person Meu perfil" at bounding box center [161, 198] width 280 height 44
click at [110, 191] on span "Meu perfil" at bounding box center [101, 201] width 55 height 22
